Goal: Transaction & Acquisition: Purchase product/service

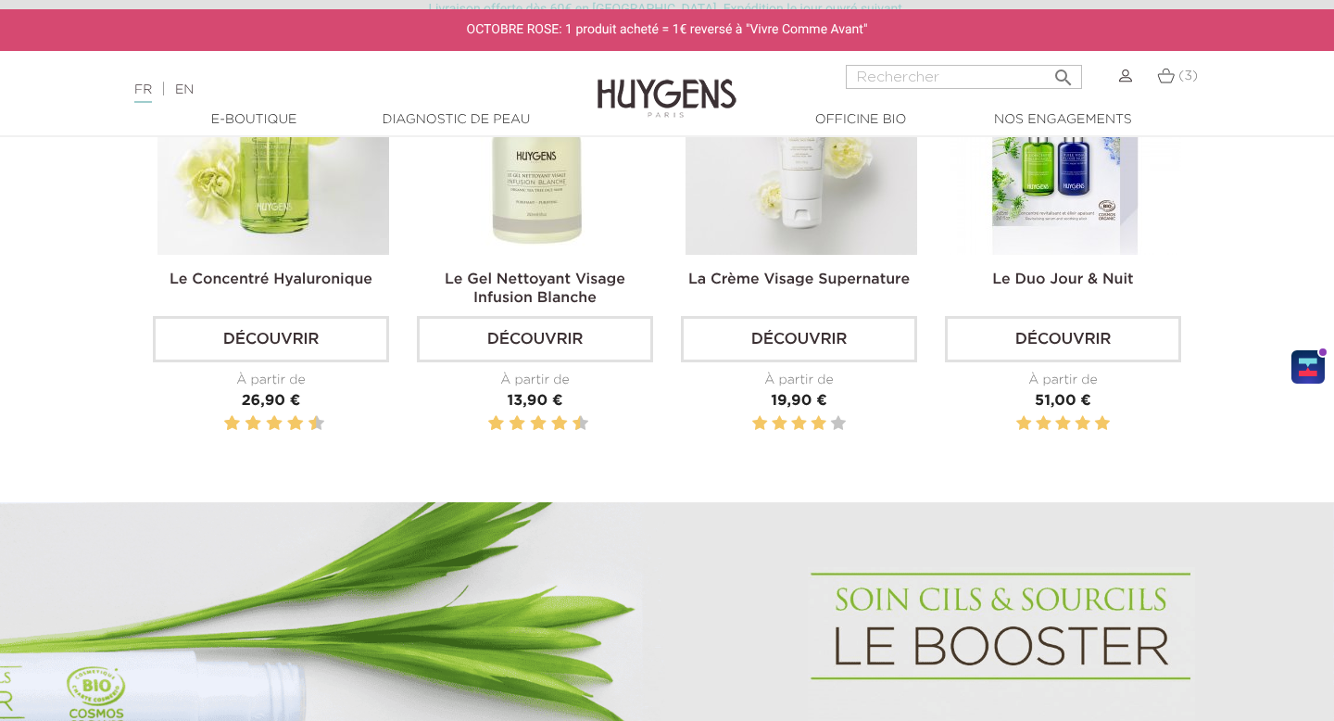
scroll to position [754, 0]
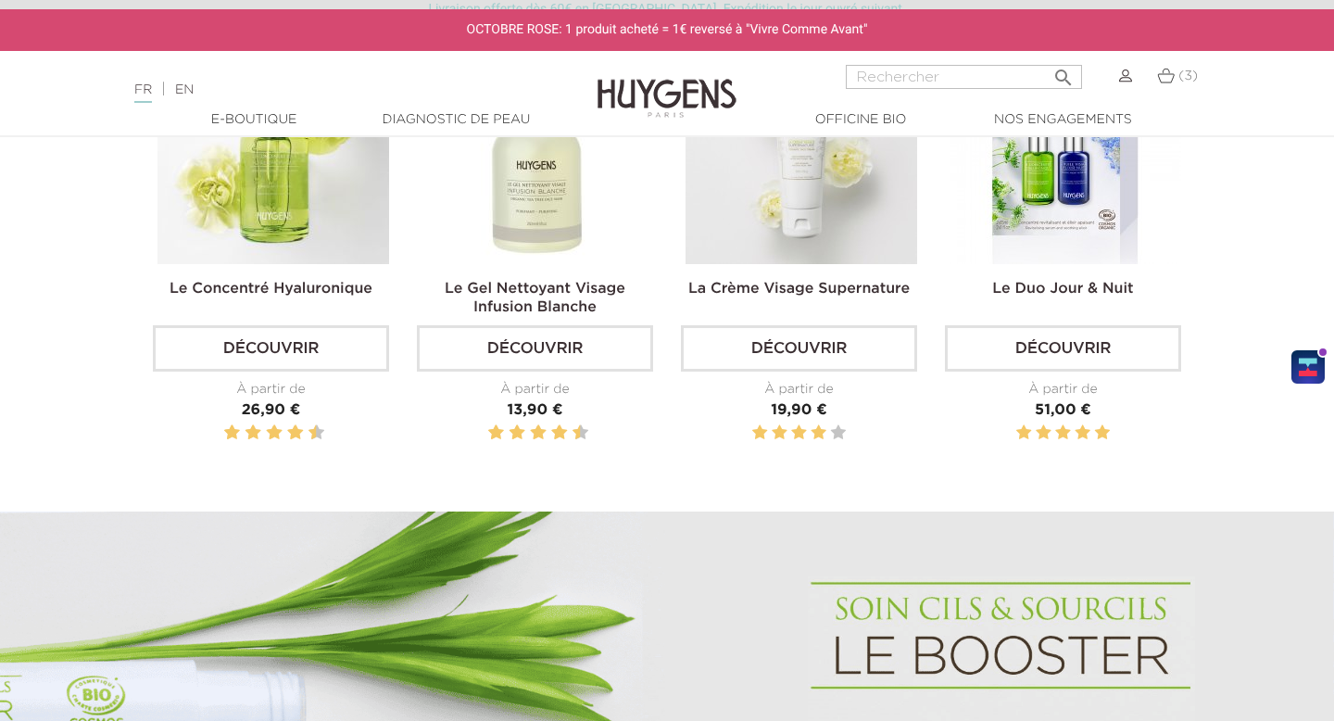
click at [566, 363] on link "Découvrir" at bounding box center [535, 348] width 236 height 46
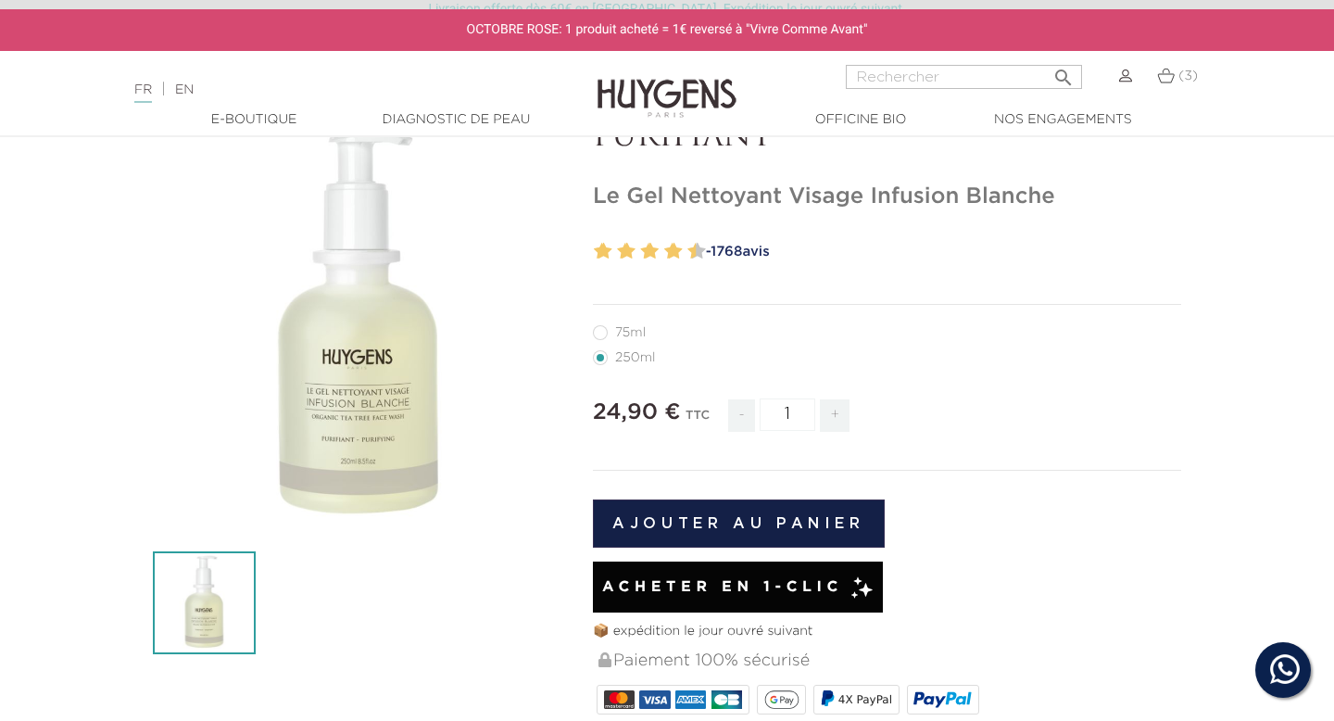
scroll to position [248, 0]
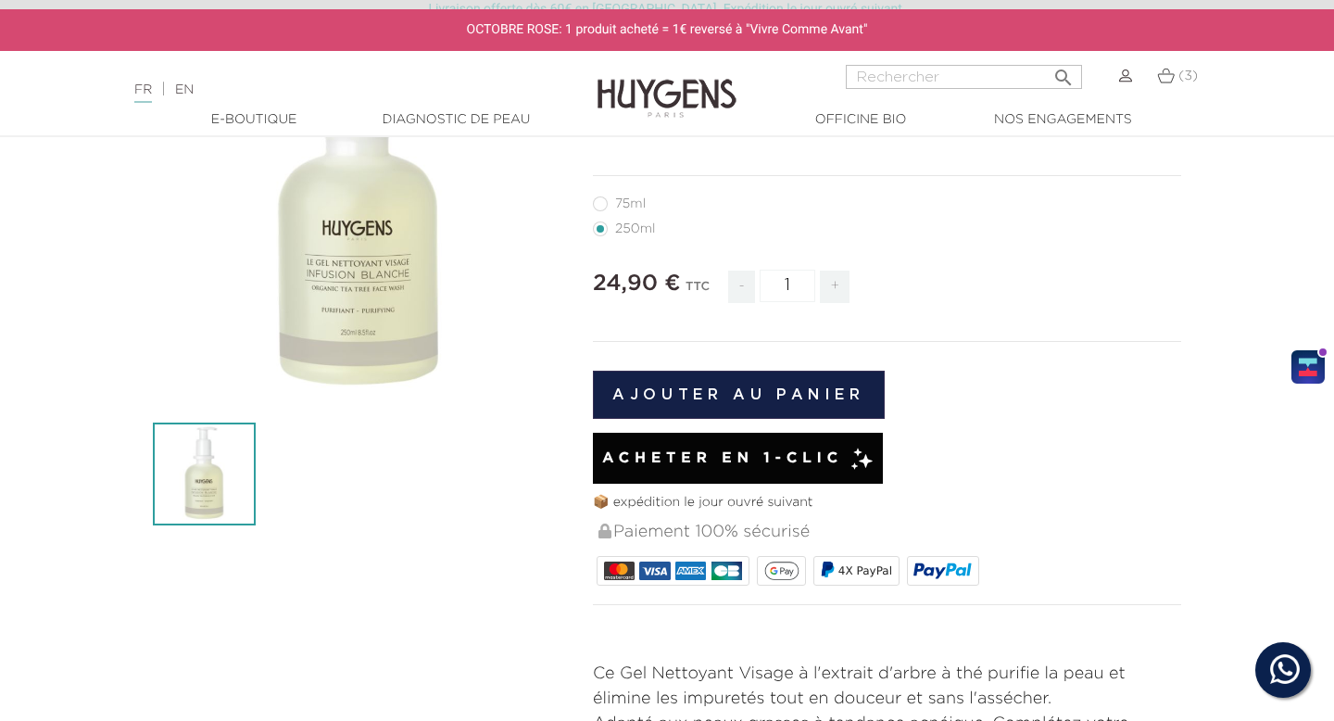
click at [734, 385] on button "Ajouter au panier" at bounding box center [739, 394] width 292 height 48
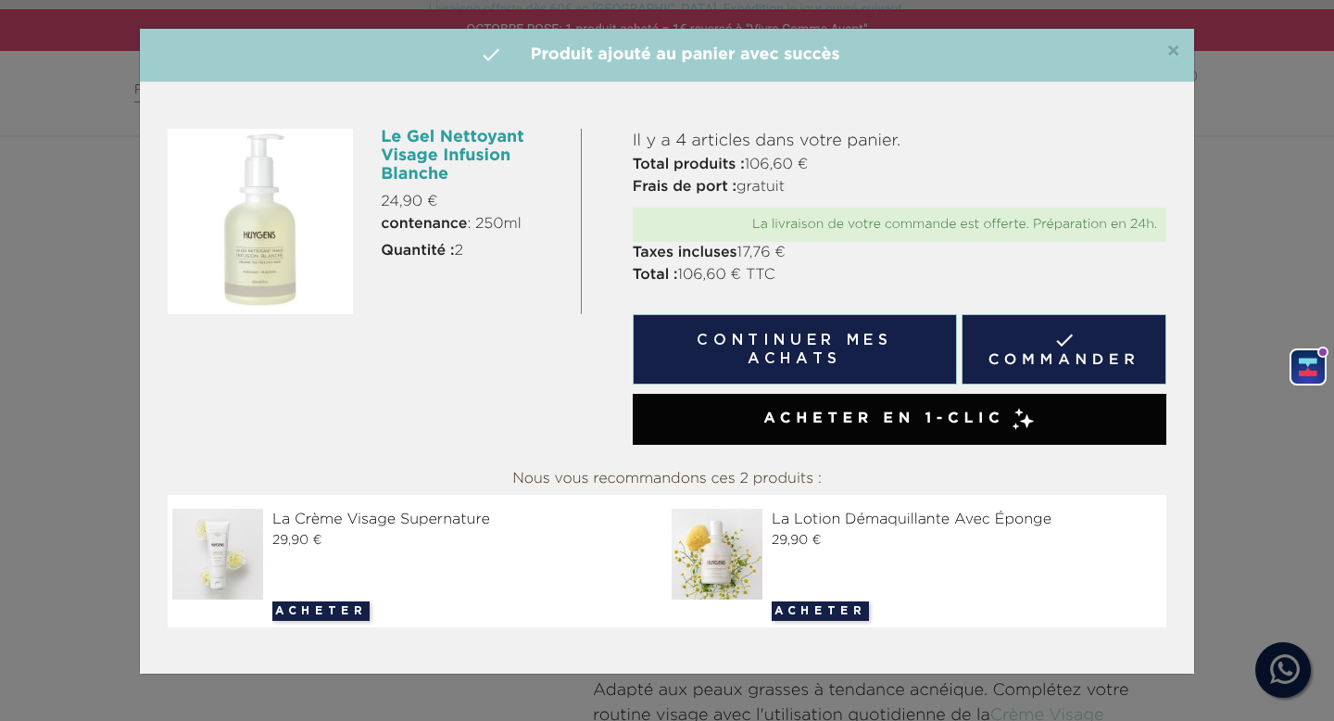
click at [998, 330] on link " Commander" at bounding box center [1063, 349] width 205 height 70
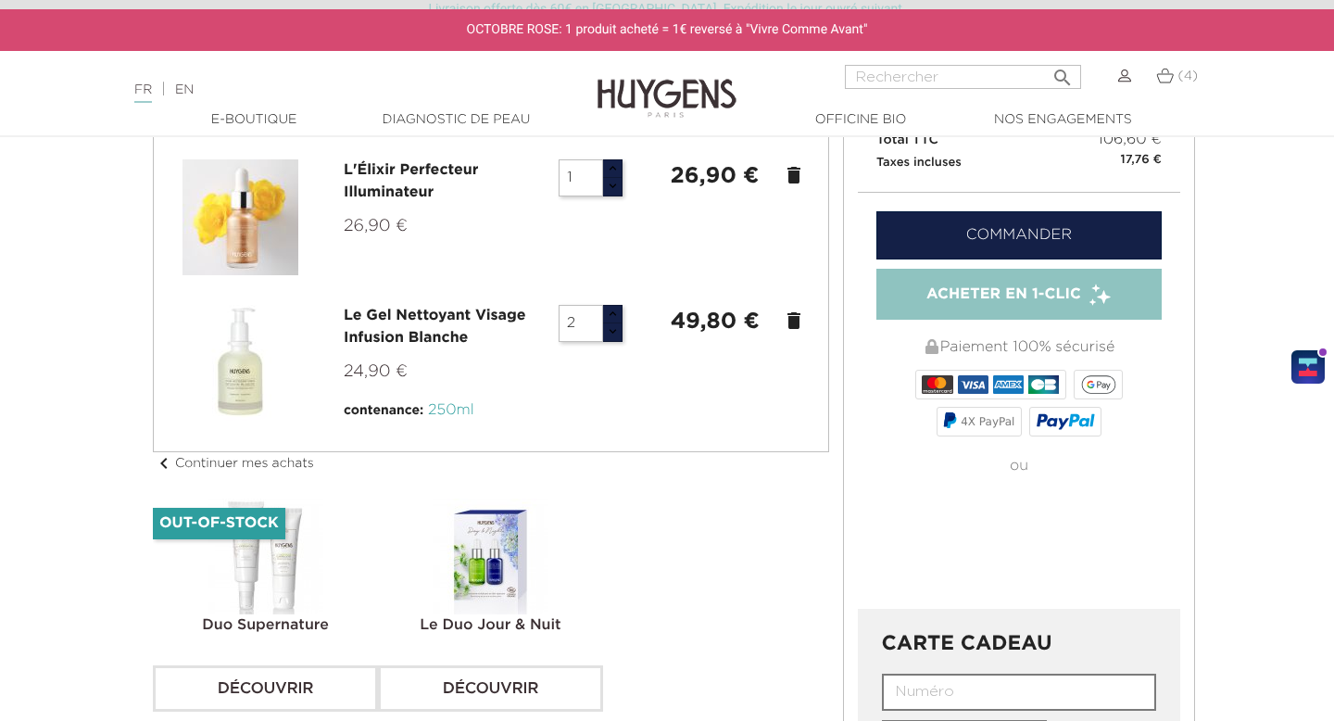
scroll to position [239, 0]
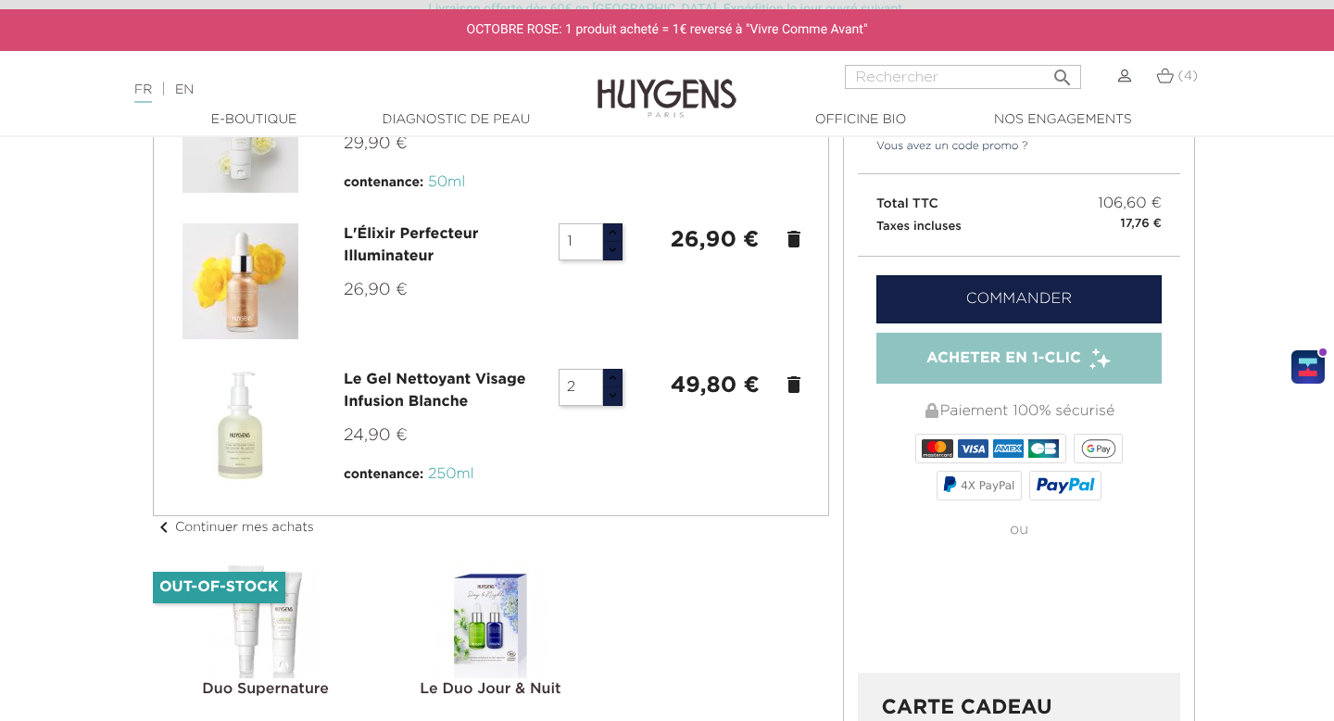
click at [985, 307] on link "Commander" at bounding box center [1018, 299] width 285 height 48
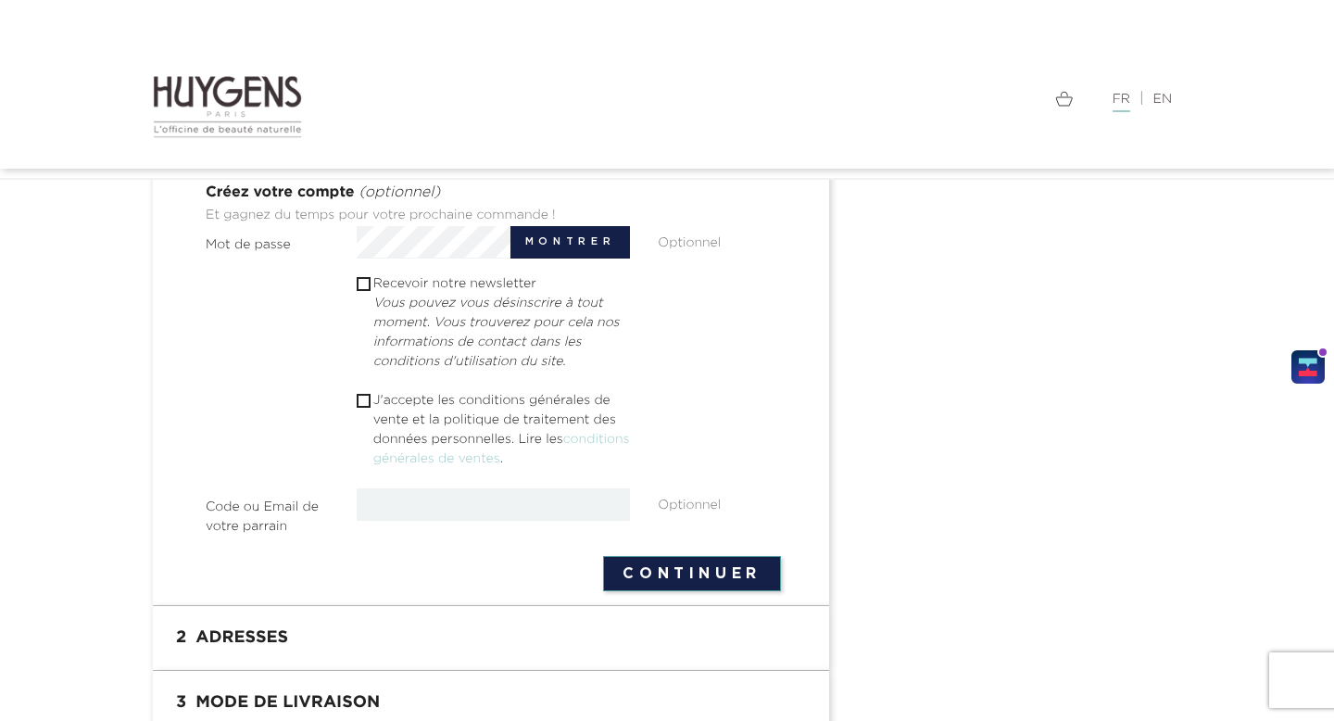
scroll to position [585, 0]
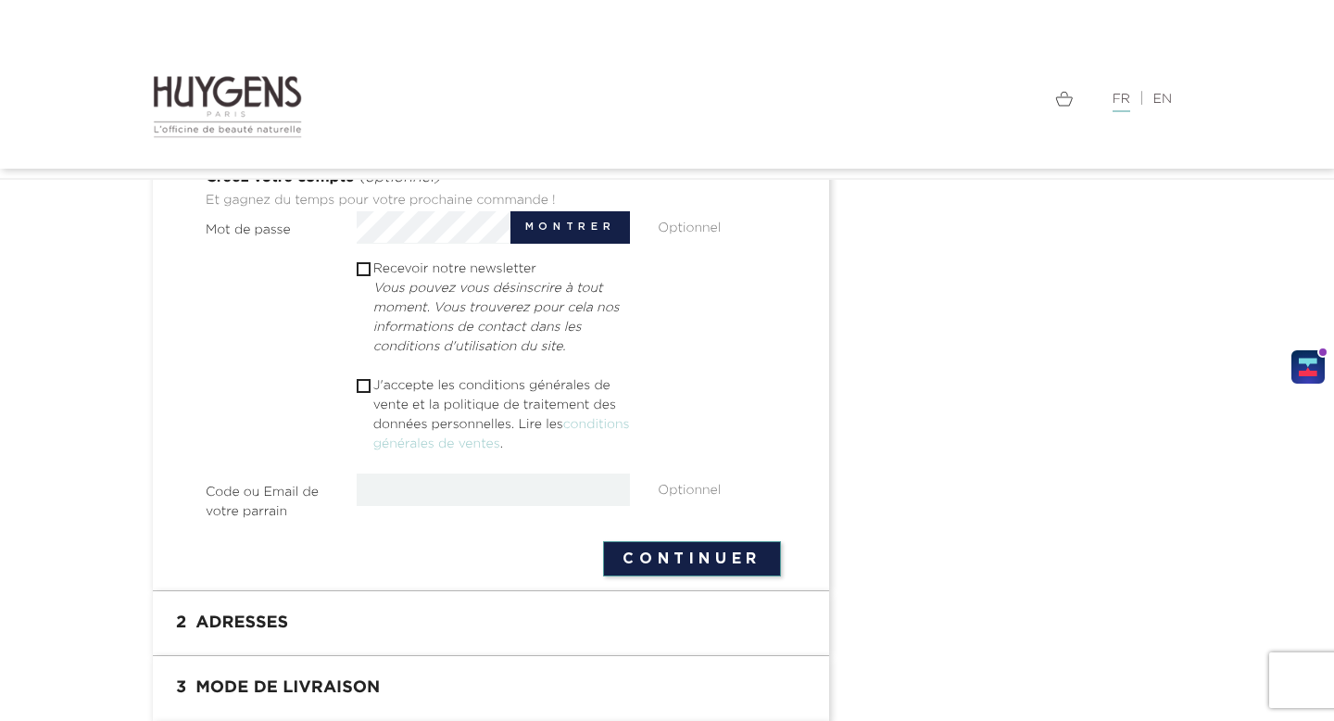
click at [636, 576] on section " 1 Informations personnelles mode_edit Modifier Achat rapide Commander en tant…" at bounding box center [491, 130] width 676 height 922
click at [642, 559] on button "Continuer" at bounding box center [692, 558] width 178 height 35
click at [364, 387] on input "checkbox" at bounding box center [363, 386] width 12 height 12
checkbox input "true"
click at [690, 558] on button "Continuer" at bounding box center [692, 558] width 178 height 35
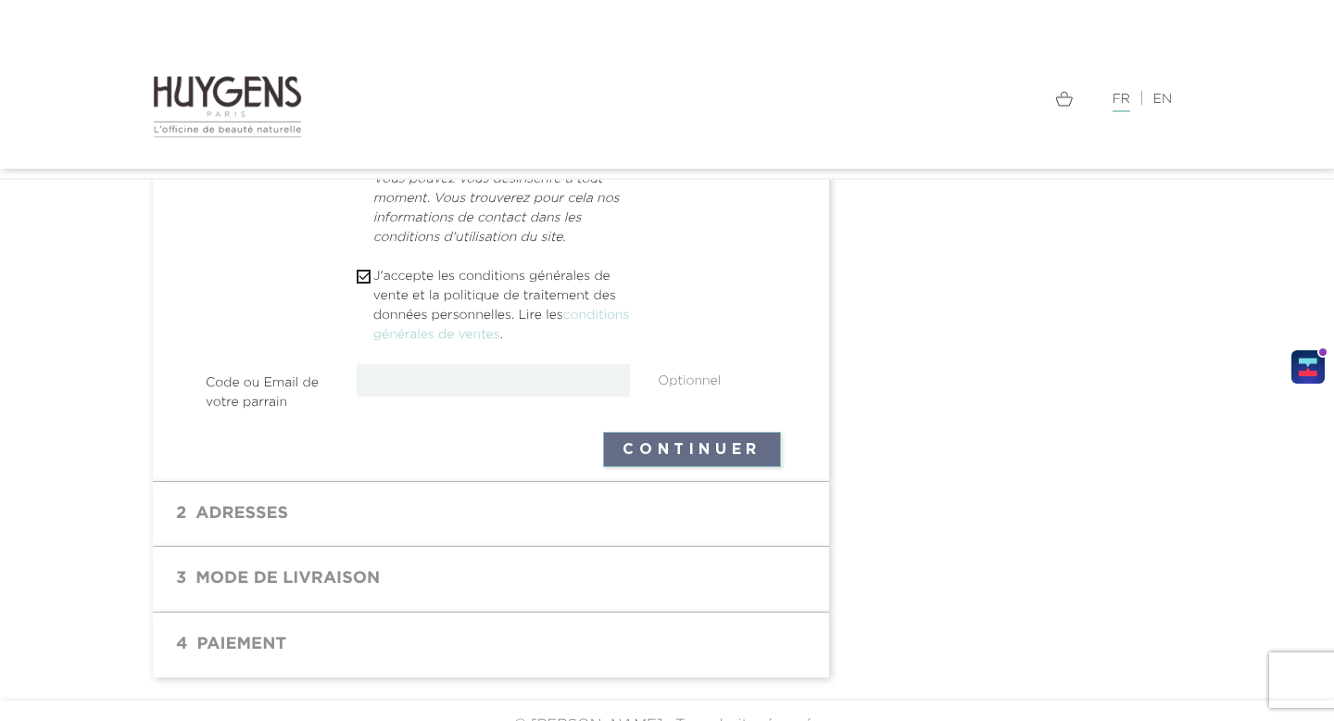
scroll to position [724, 0]
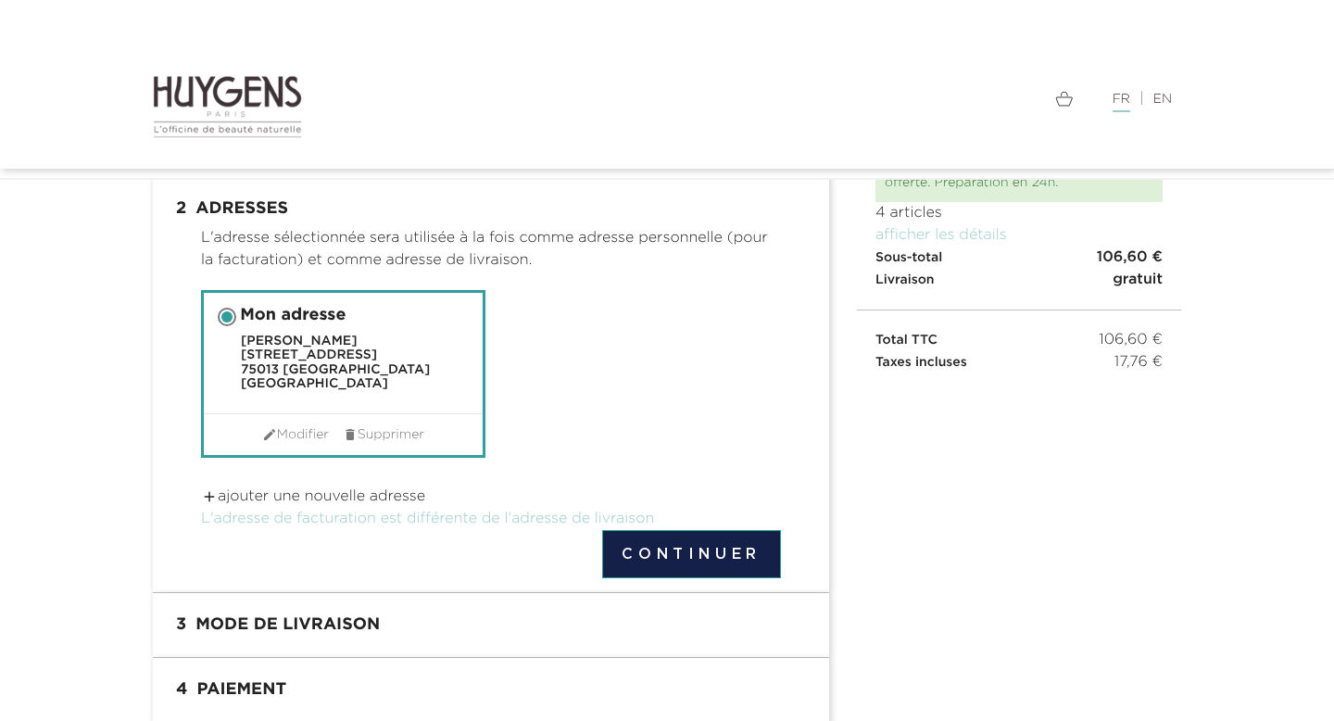
scroll to position [132, 0]
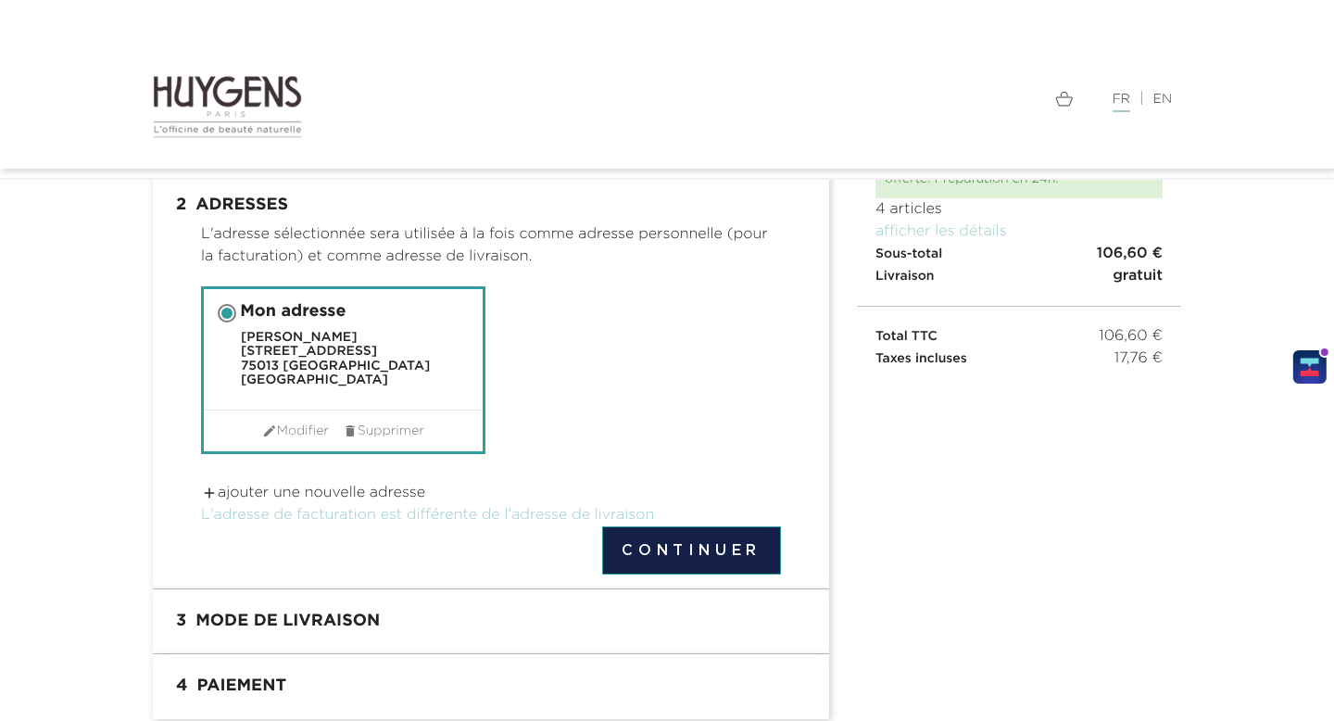
click at [690, 558] on button "Continuer" at bounding box center [691, 550] width 179 height 48
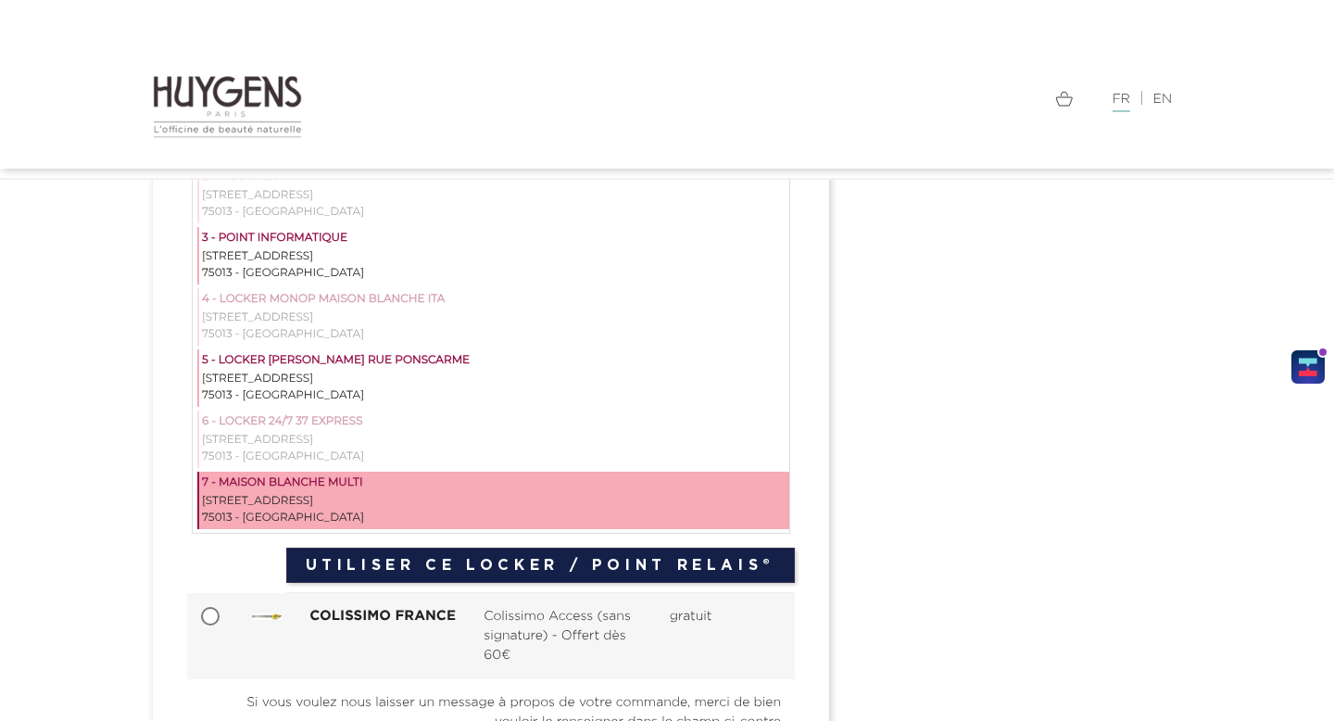
scroll to position [542, 0]
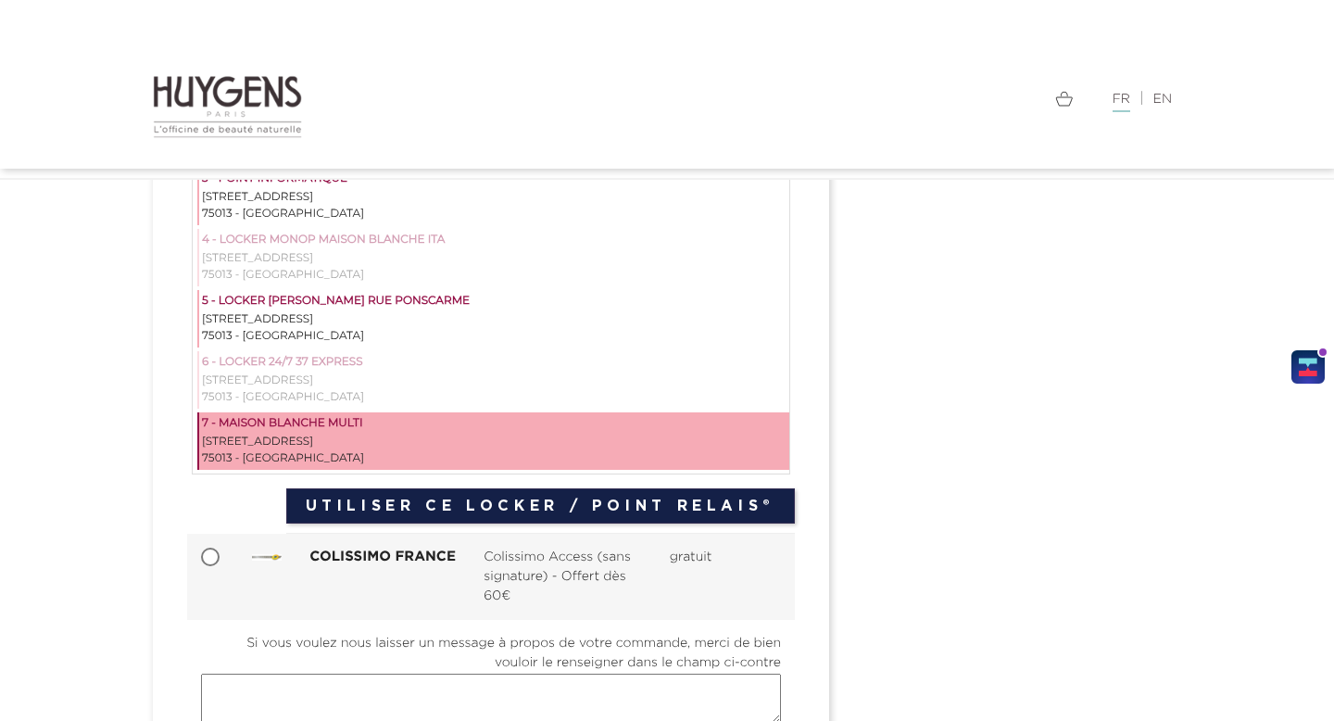
click at [535, 440] on div "[STREET_ADDRESS]" at bounding box center [494, 441] width 584 height 17
click at [602, 513] on button "Utiliser ce Locker / Point Relais®" at bounding box center [540, 505] width 508 height 35
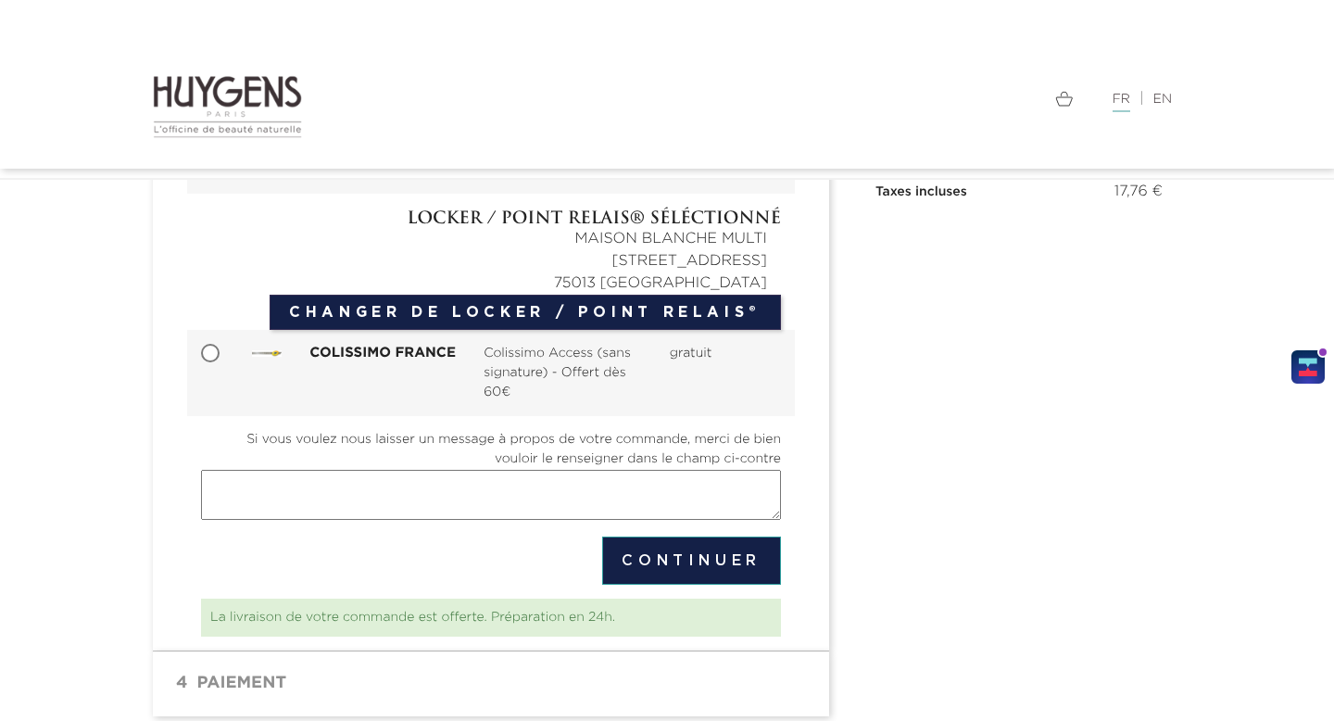
scroll to position [300, 0]
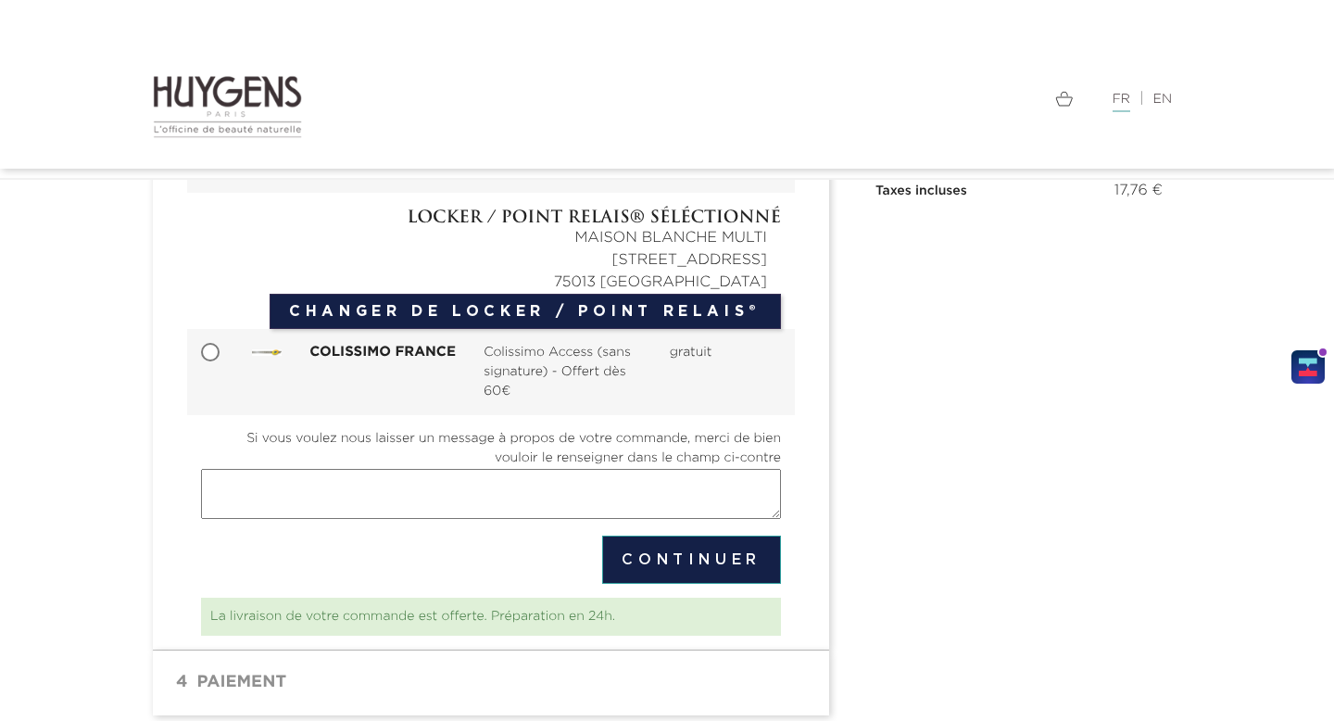
click at [576, 502] on textarea "Si vous voulez nous laisser un message à propos de votre commande, merci de bie…" at bounding box center [491, 494] width 580 height 50
click at [676, 553] on button "Continuer" at bounding box center [691, 559] width 179 height 48
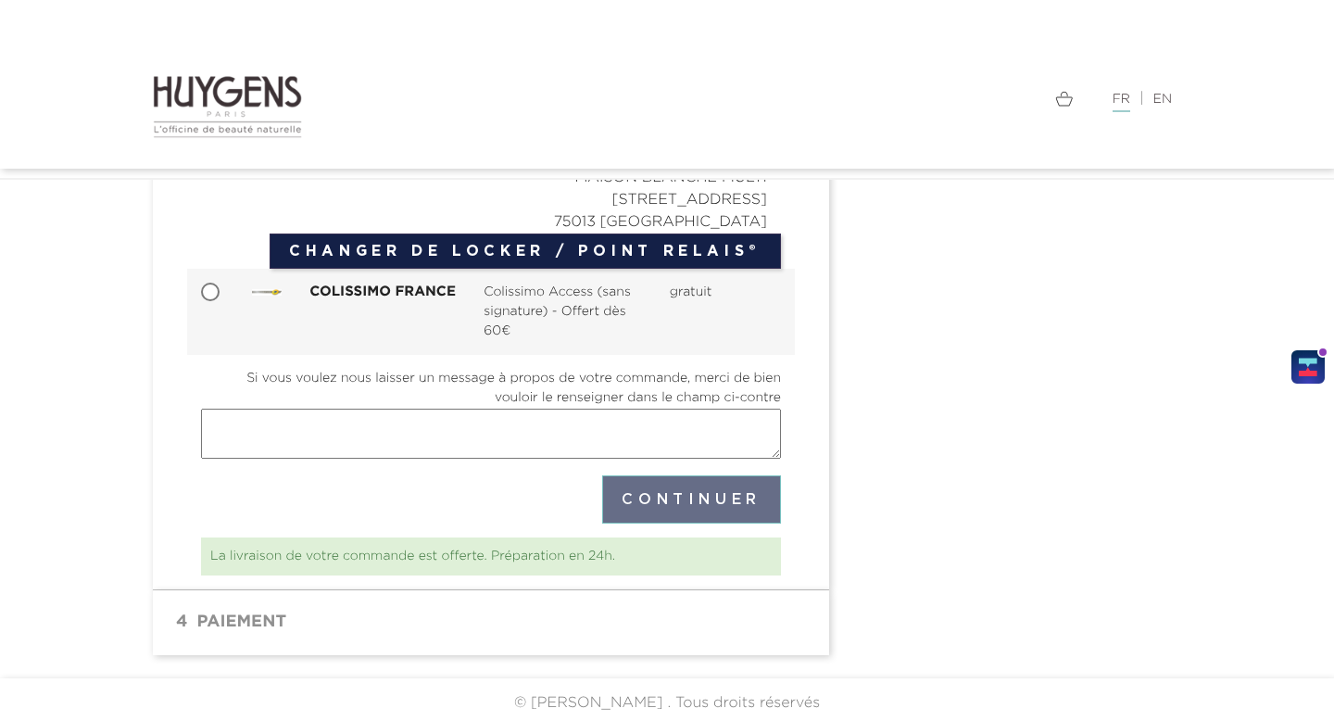
scroll to position [366, 0]
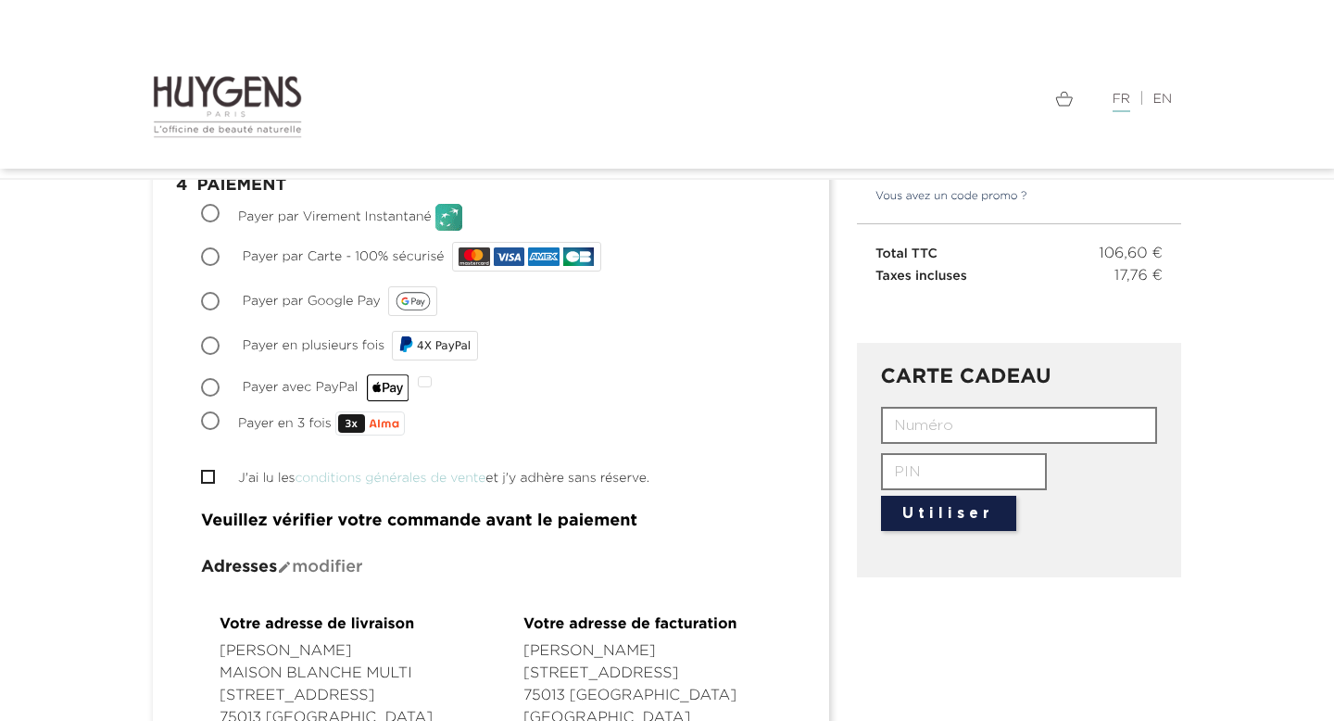
scroll to position [248, 0]
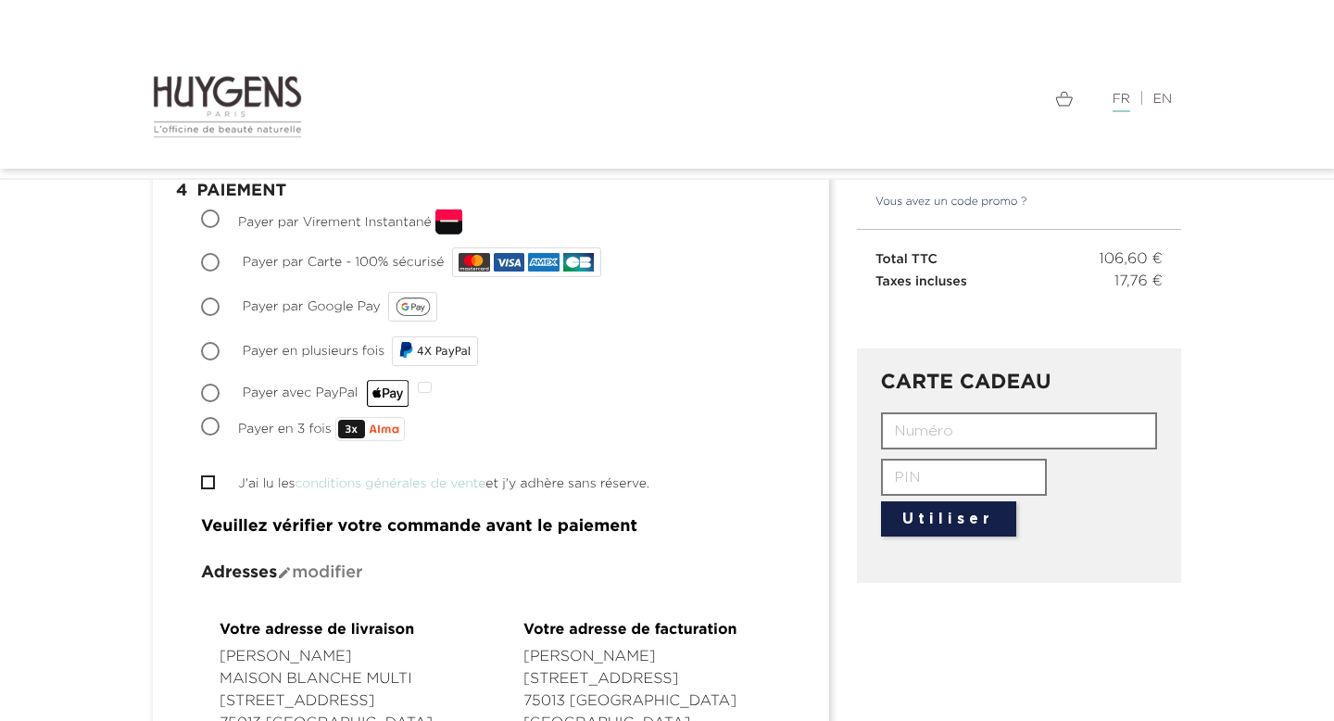
click at [357, 268] on span "Payer par Carte - 100% sécurisé" at bounding box center [344, 262] width 202 height 13
click at [221, 268] on input "Payer par Carte - 100% sécurisé" at bounding box center [212, 264] width 19 height 19
radio input "true"
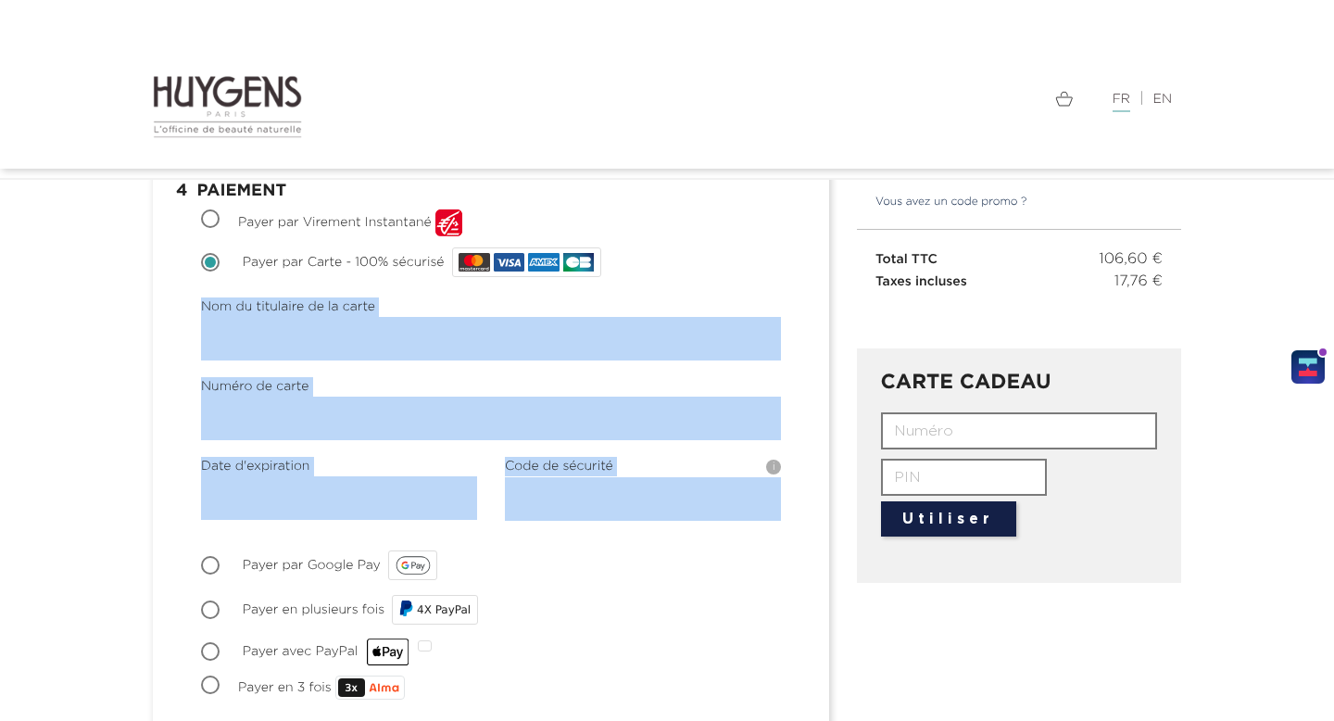
drag, startPoint x: 161, startPoint y: 307, endPoint x: 638, endPoint y: 524, distance: 524.3
